Goal: Navigation & Orientation: Find specific page/section

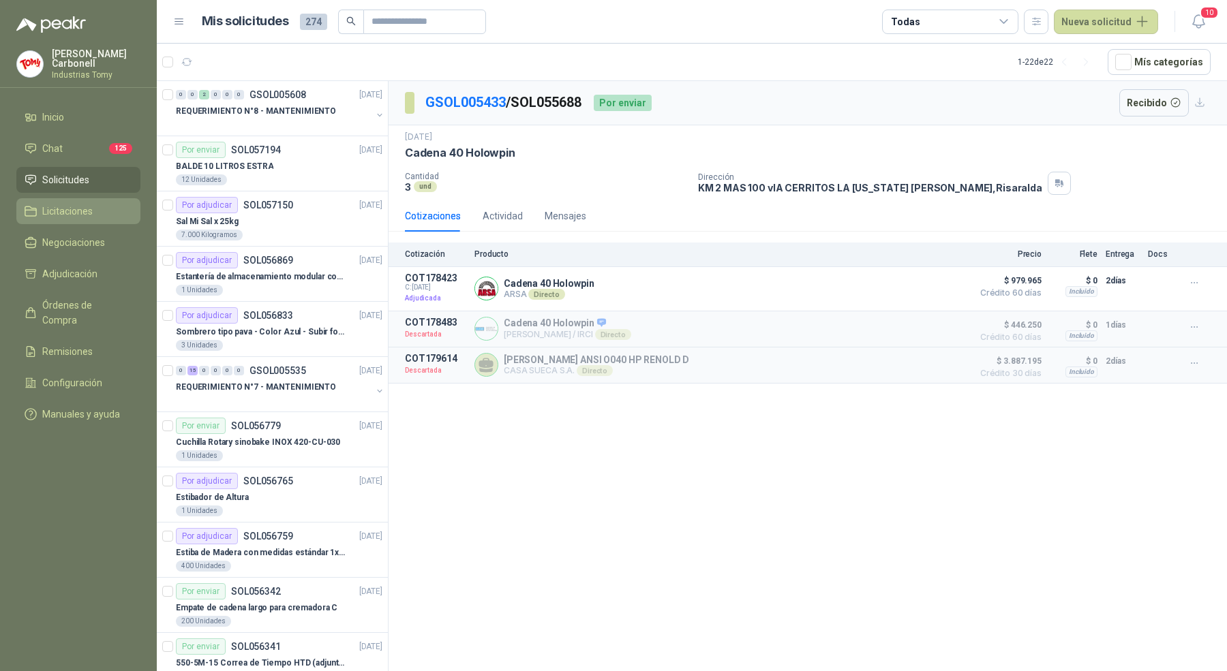
click at [91, 209] on span "Licitaciones" at bounding box center [67, 211] width 50 height 15
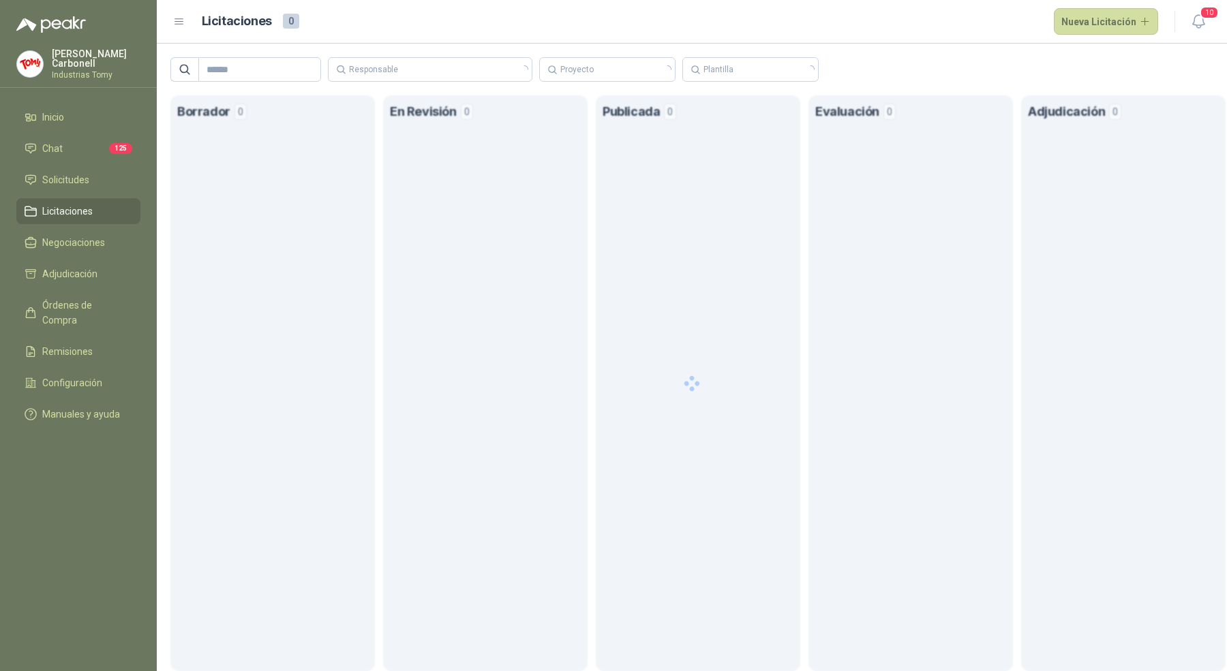
click at [55, 71] on p "Industrias Tomy" at bounding box center [96, 75] width 89 height 8
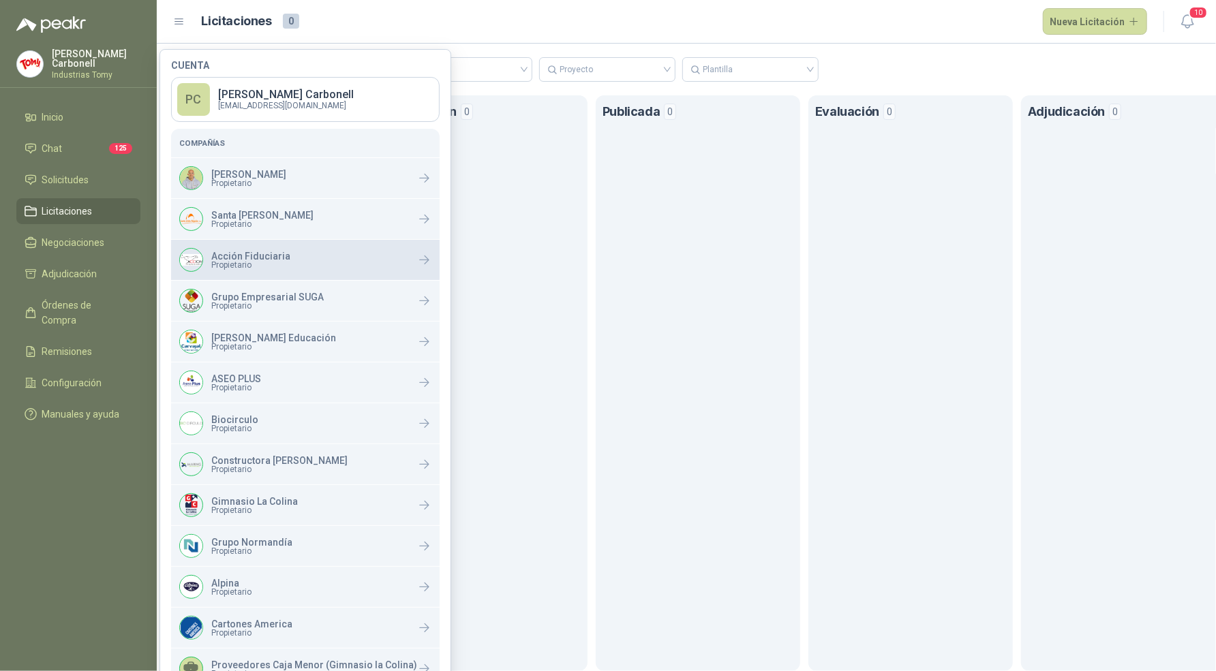
click at [267, 256] on p "Acción Fiduciaria" at bounding box center [250, 257] width 79 height 10
click at [104, 61] on p "[PERSON_NAME]" at bounding box center [96, 58] width 89 height 19
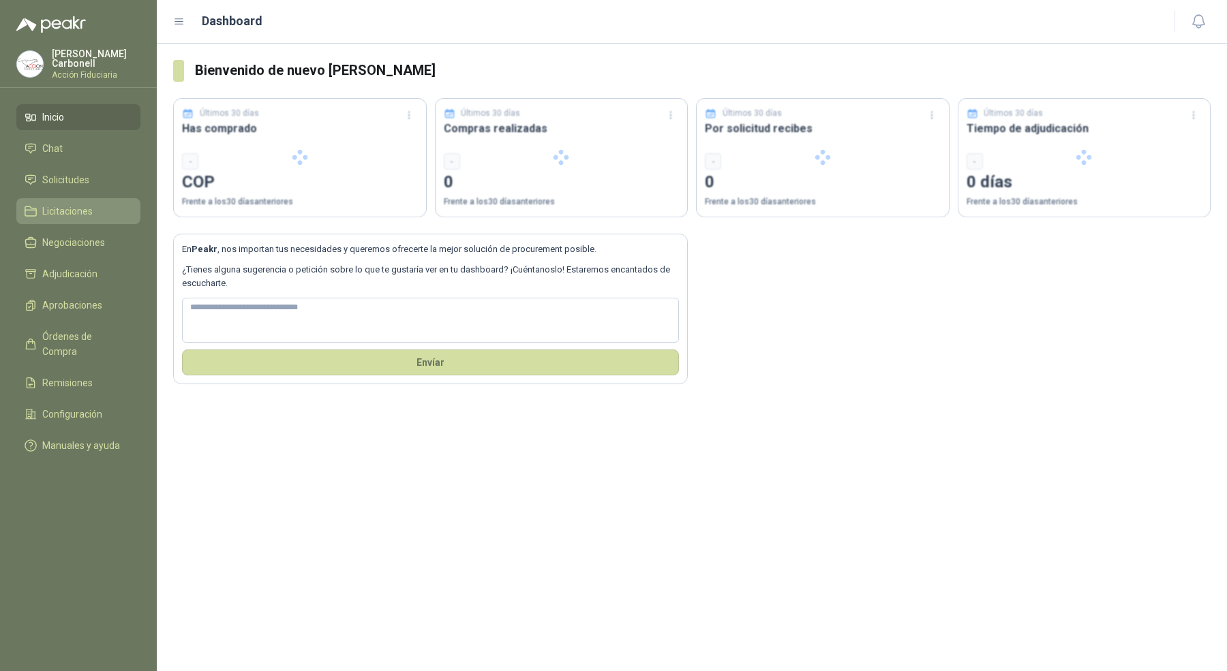
click at [86, 210] on span "Licitaciones" at bounding box center [67, 211] width 50 height 15
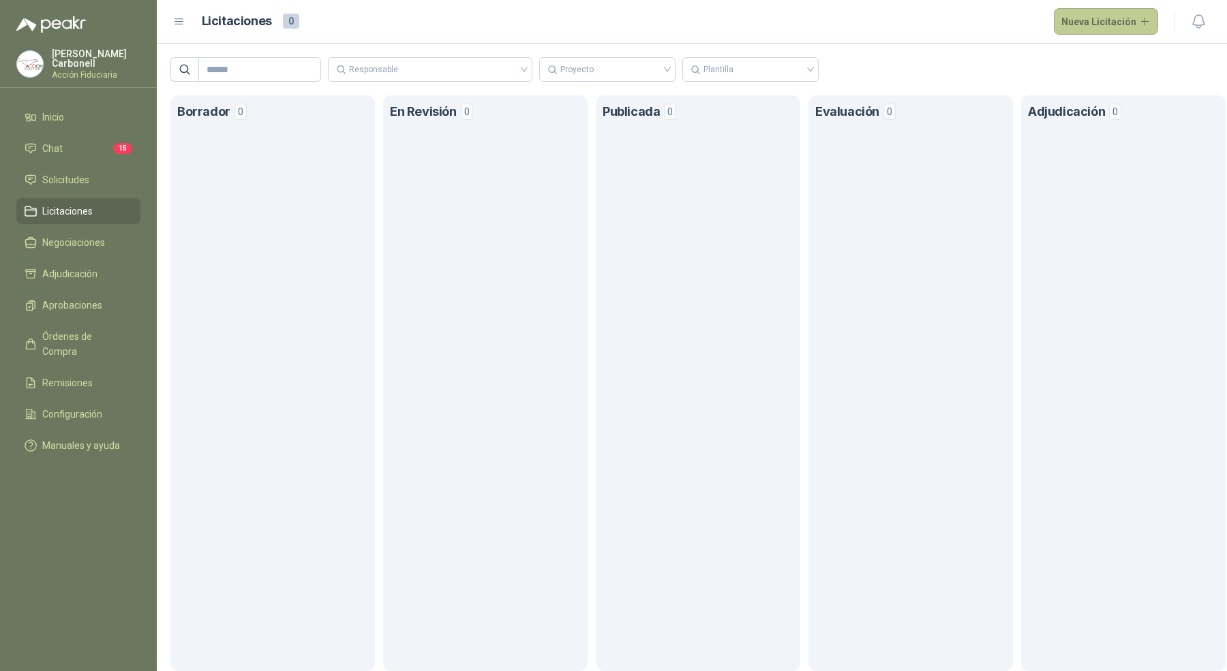
click at [1076, 20] on button "Nueva Licitación" at bounding box center [1106, 21] width 105 height 27
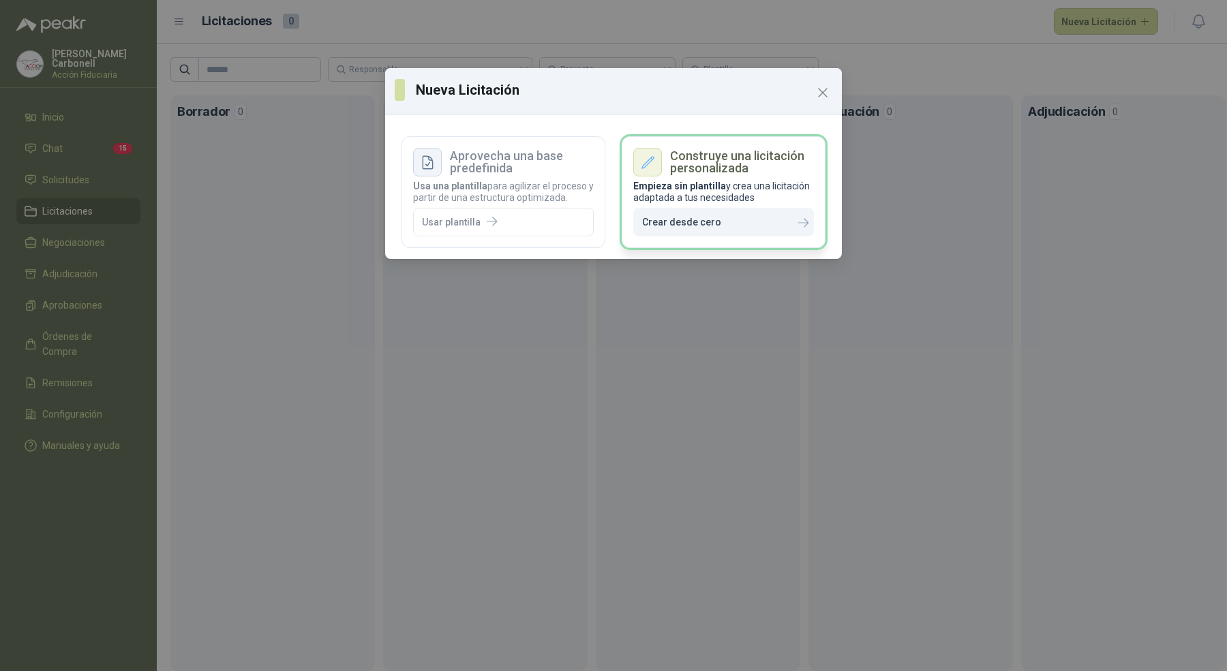
click at [729, 213] on button "Crear desde cero" at bounding box center [723, 222] width 181 height 29
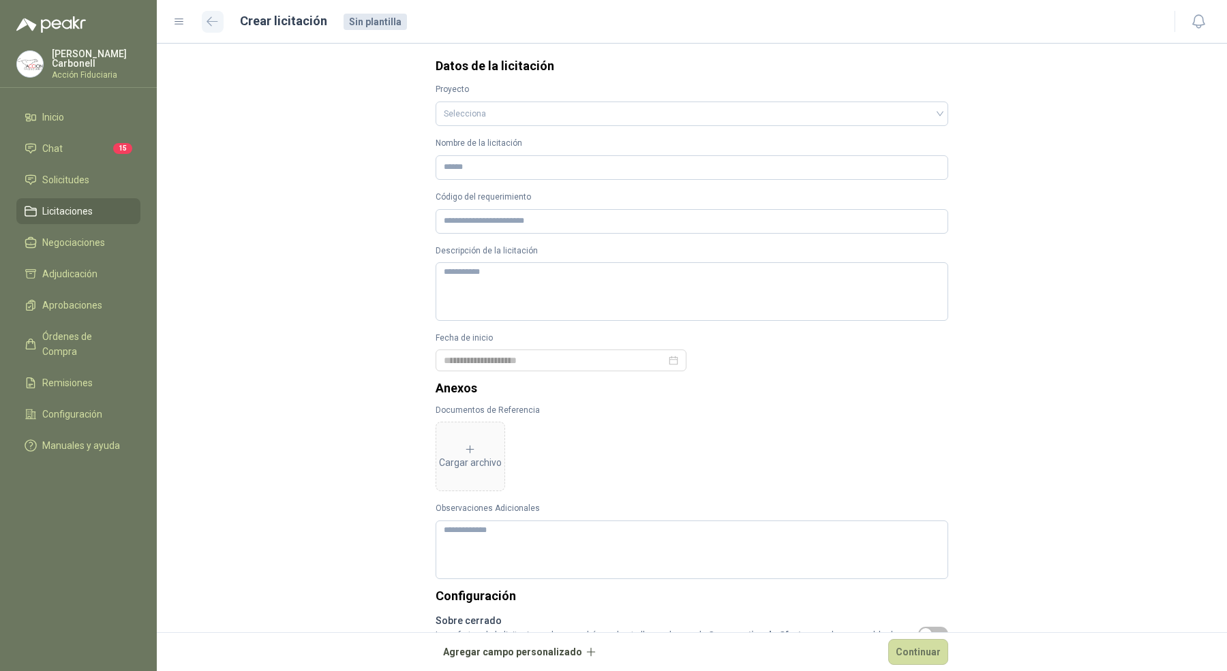
click at [212, 27] on button "button" at bounding box center [213, 22] width 22 height 22
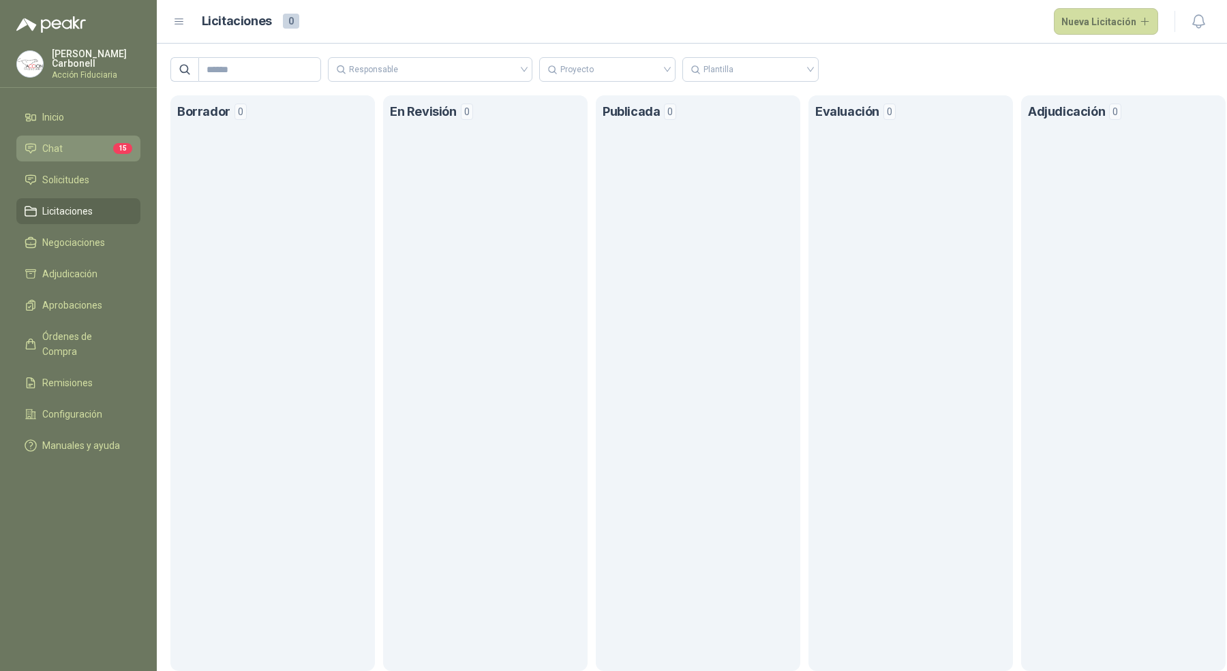
click at [90, 145] on li "Chat 15" at bounding box center [79, 148] width 108 height 15
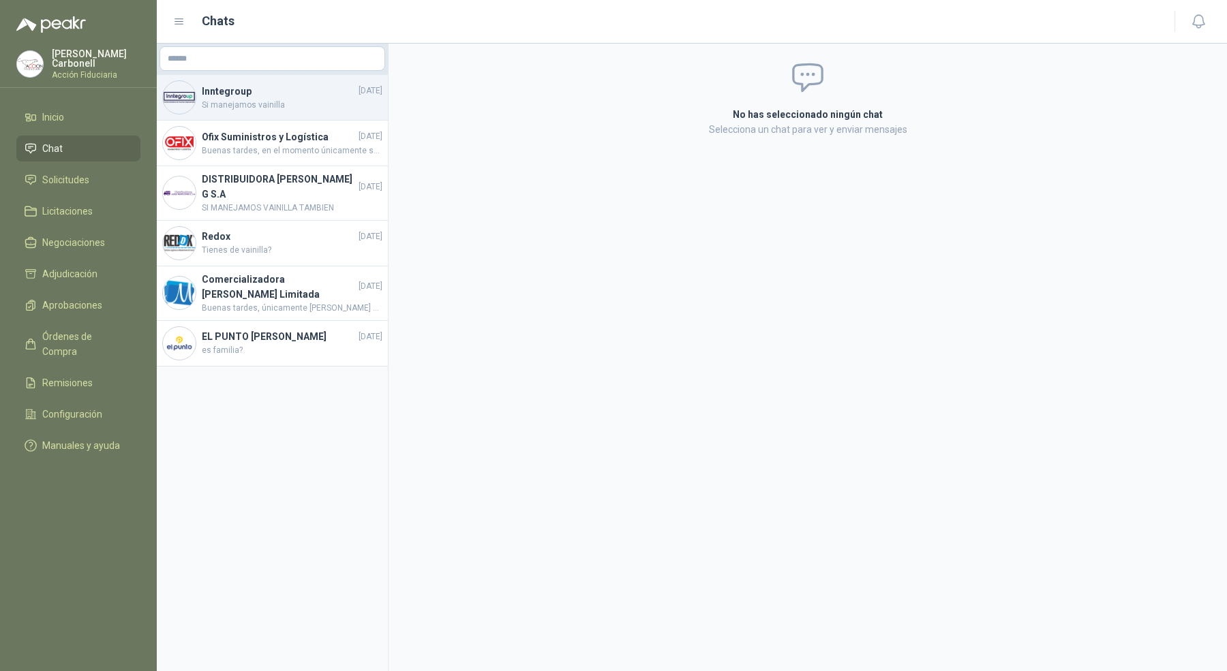
click at [252, 102] on span "Si manejamos vainilla" at bounding box center [292, 105] width 181 height 13
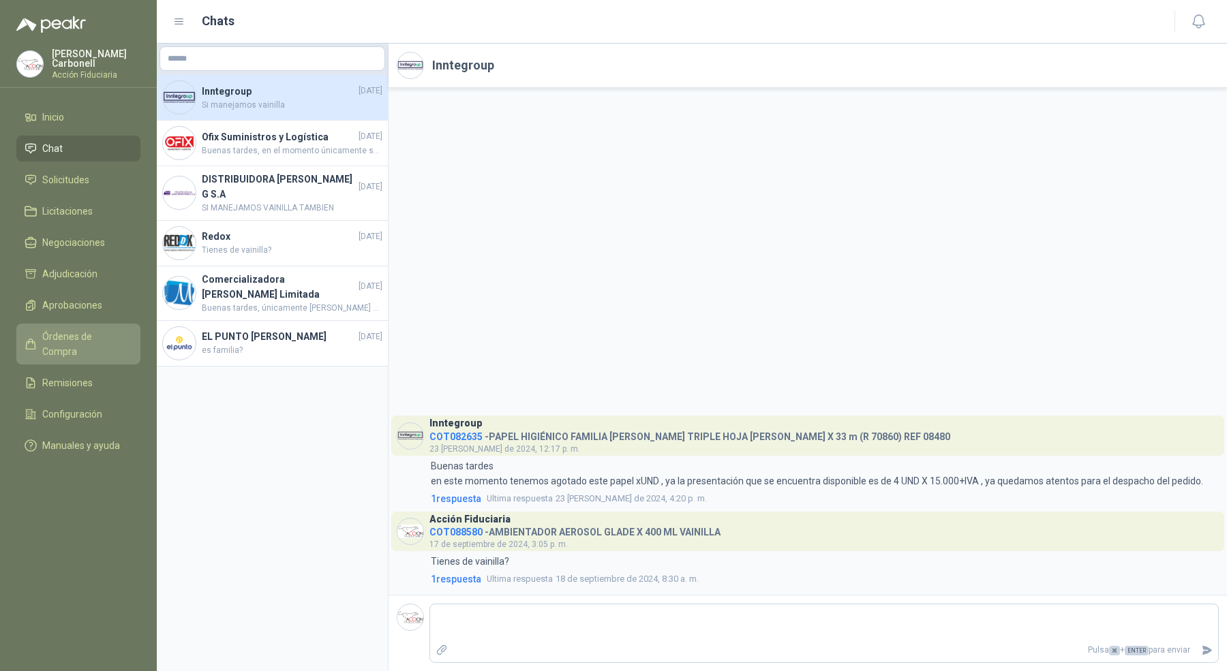
click at [125, 331] on span "Órdenes de Compra" at bounding box center [84, 344] width 85 height 30
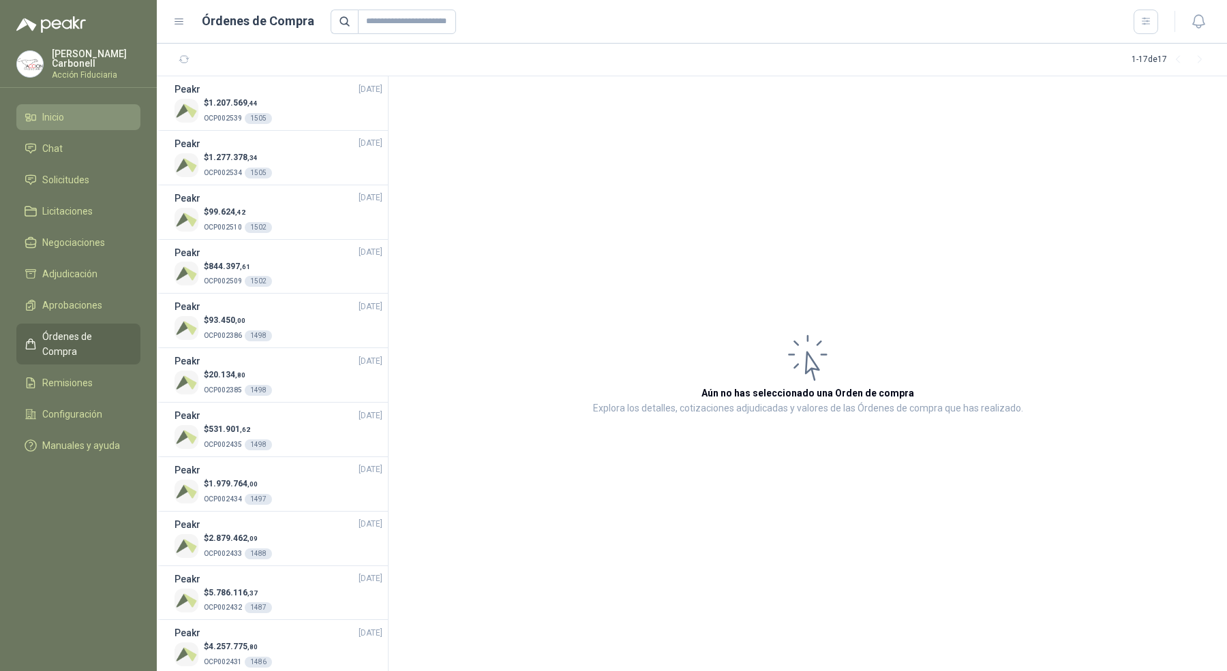
click at [81, 104] on link "Inicio" at bounding box center [78, 117] width 124 height 26
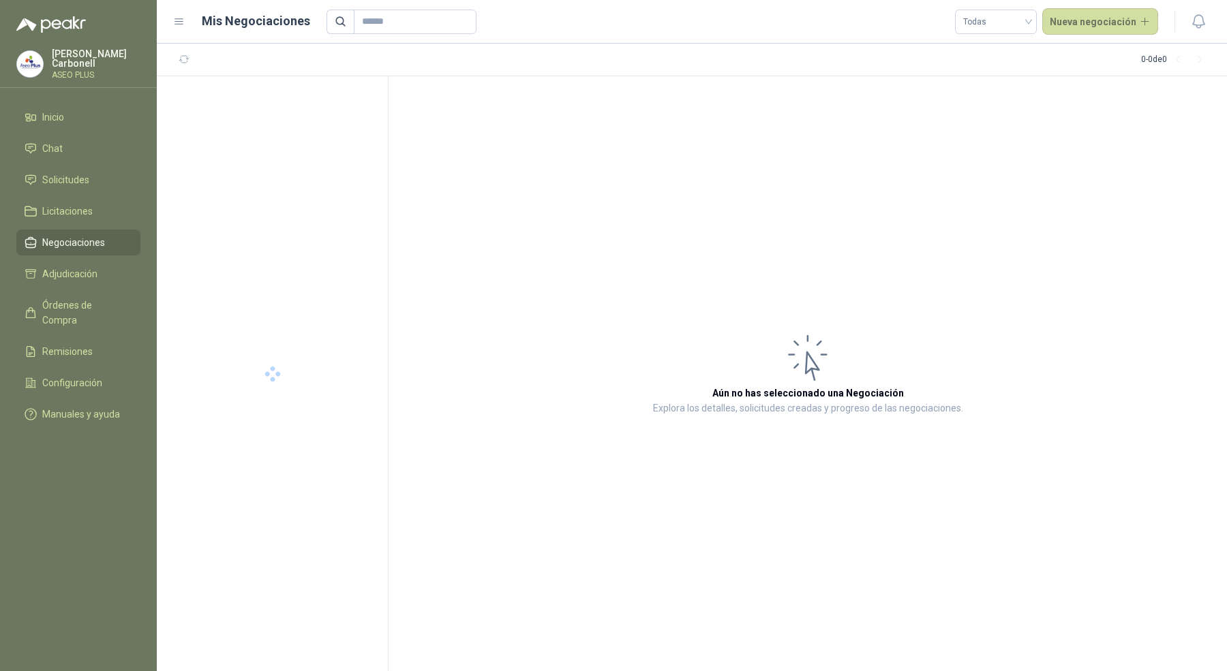
click at [102, 46] on menu "Pablo Carbonell ASEO PLUS Inicio Chat Solicitudes Licitaciones Negociaciones Ad…" at bounding box center [78, 335] width 157 height 671
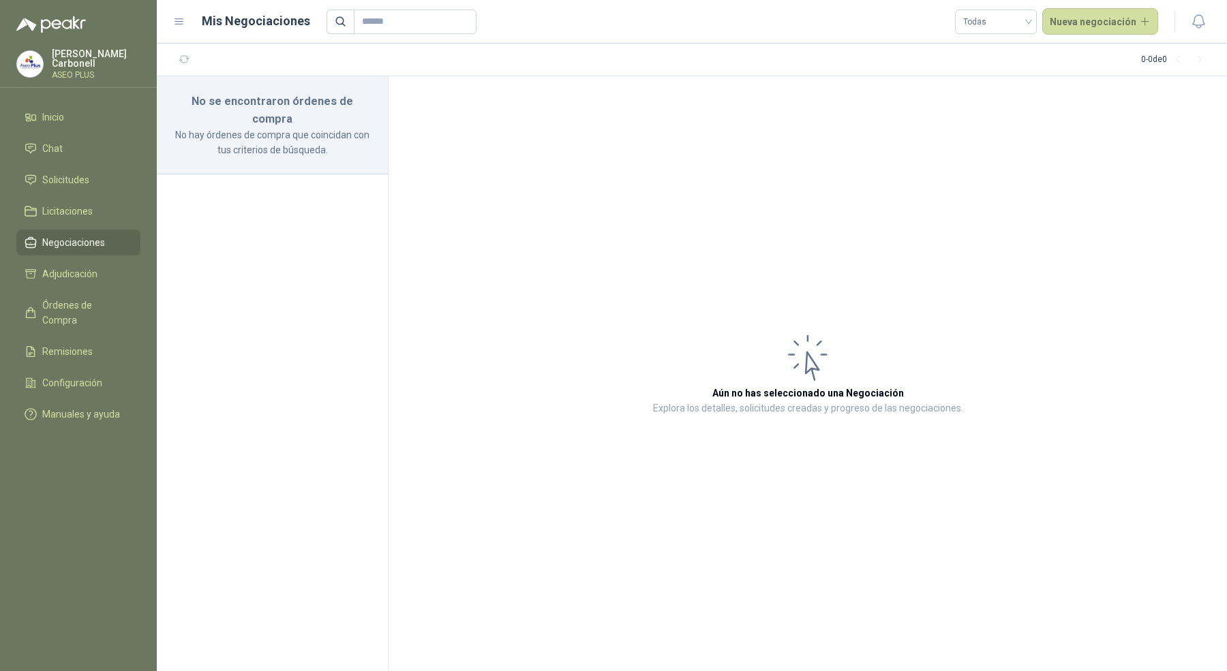
click at [97, 58] on p "[PERSON_NAME]" at bounding box center [96, 58] width 89 height 19
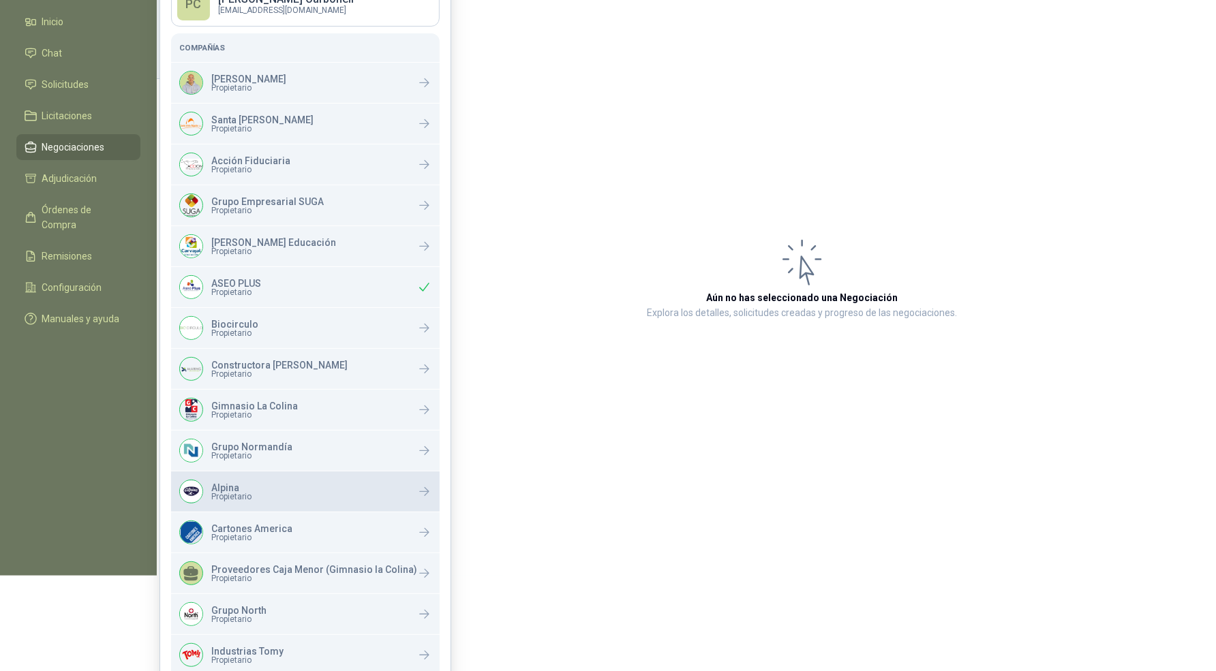
scroll to position [181, 0]
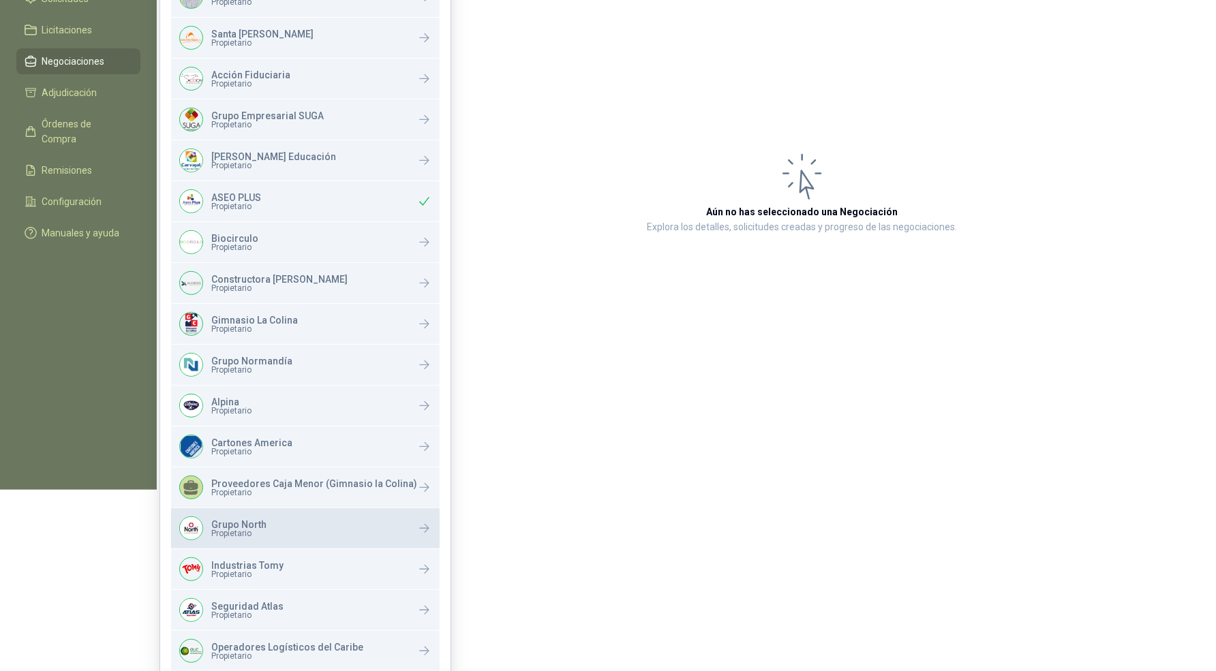
click at [247, 526] on p "Grupo North" at bounding box center [238, 525] width 55 height 10
